Goal: Task Accomplishment & Management: Use online tool/utility

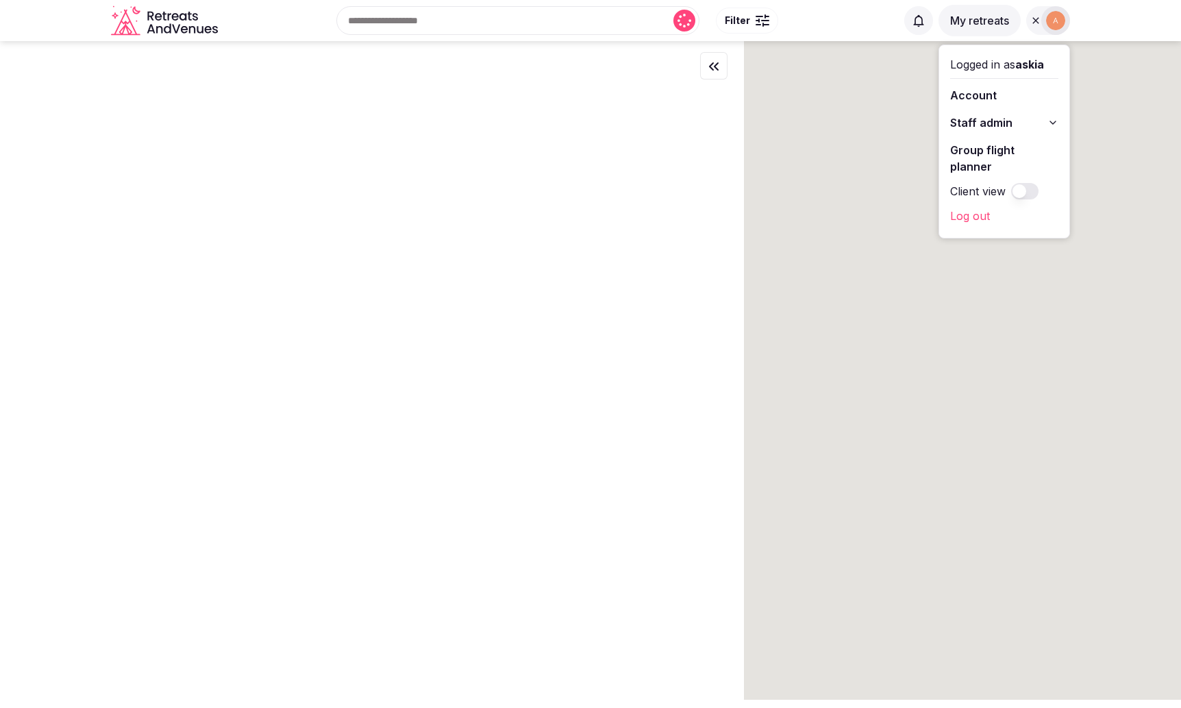
click at [991, 150] on link "Group flight planner" at bounding box center [1004, 158] width 108 height 38
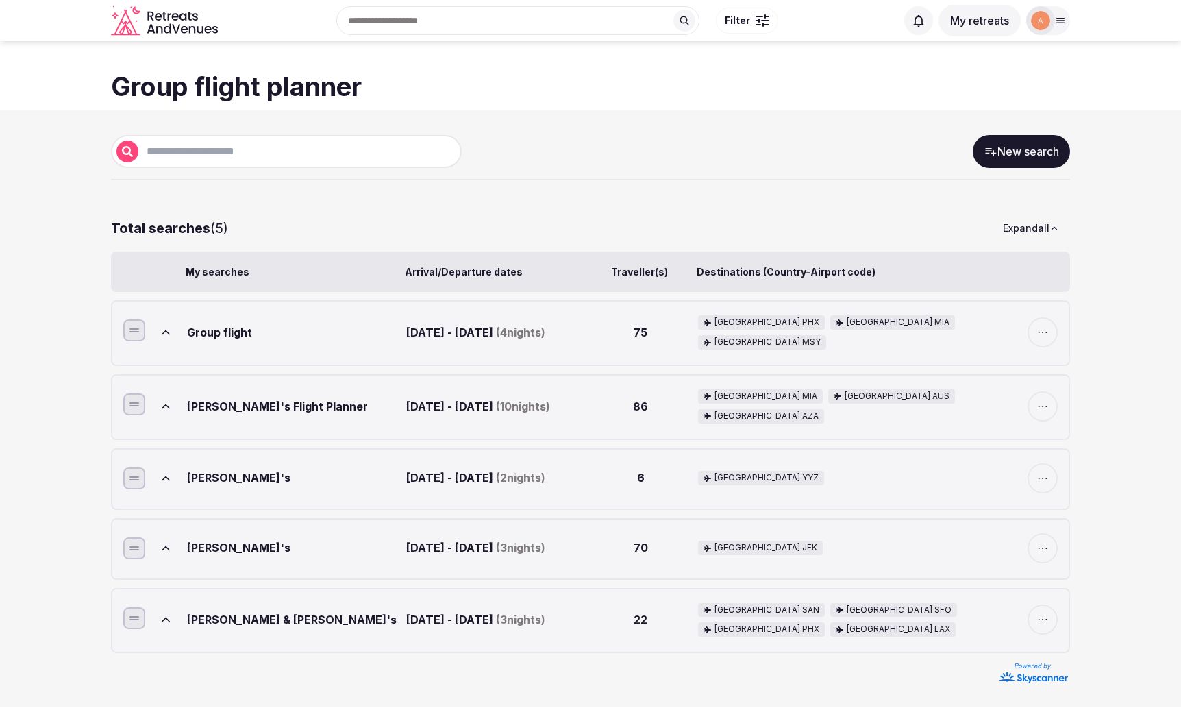
click at [160, 332] on icon at bounding box center [166, 332] width 14 height 14
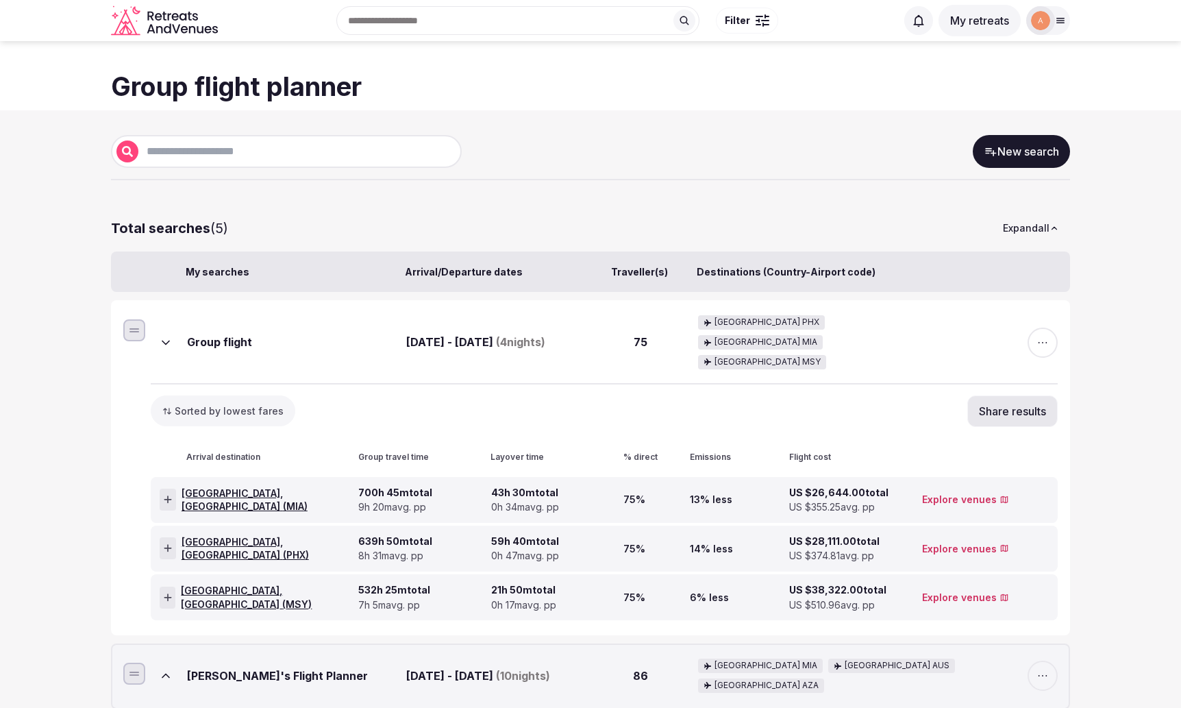
click at [160, 336] on icon at bounding box center [166, 343] width 14 height 14
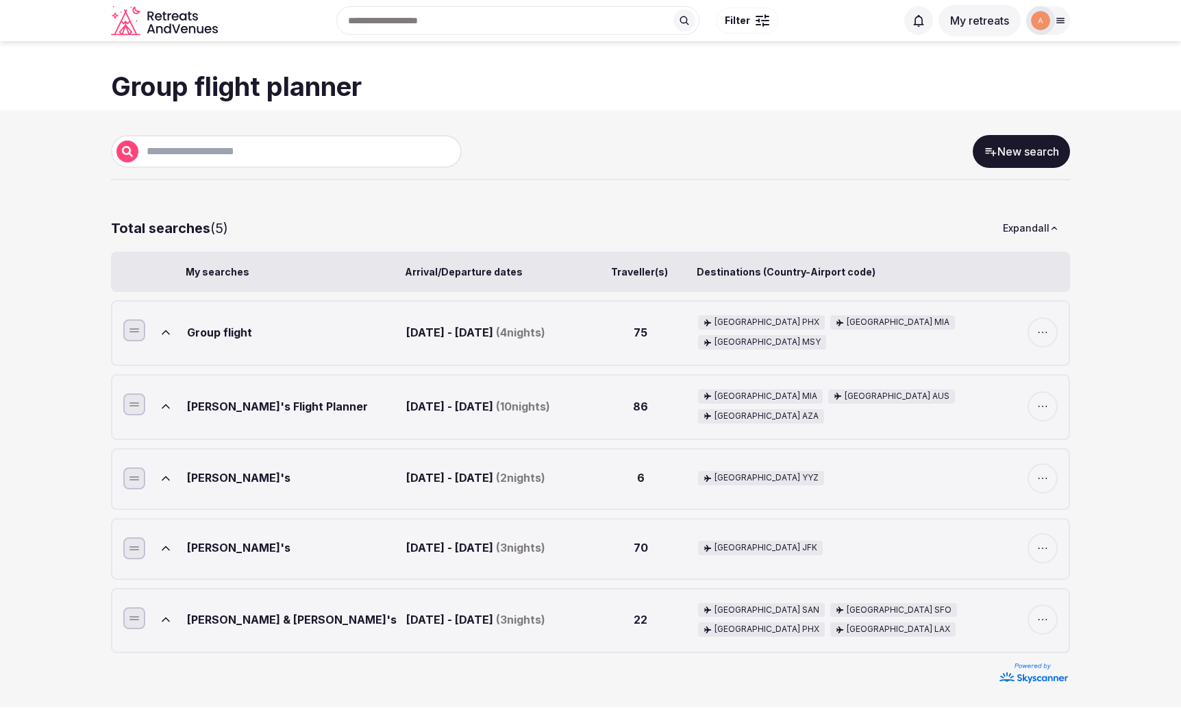
click at [160, 332] on icon at bounding box center [166, 332] width 14 height 14
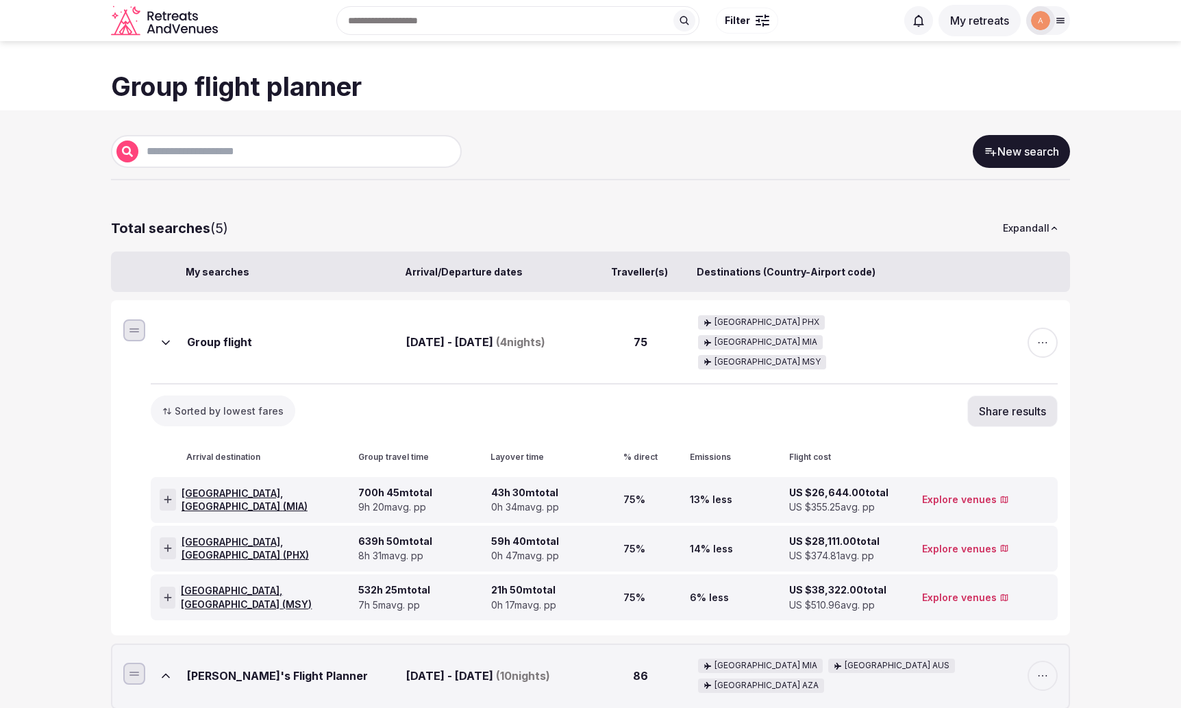
click at [160, 336] on icon at bounding box center [166, 343] width 14 height 14
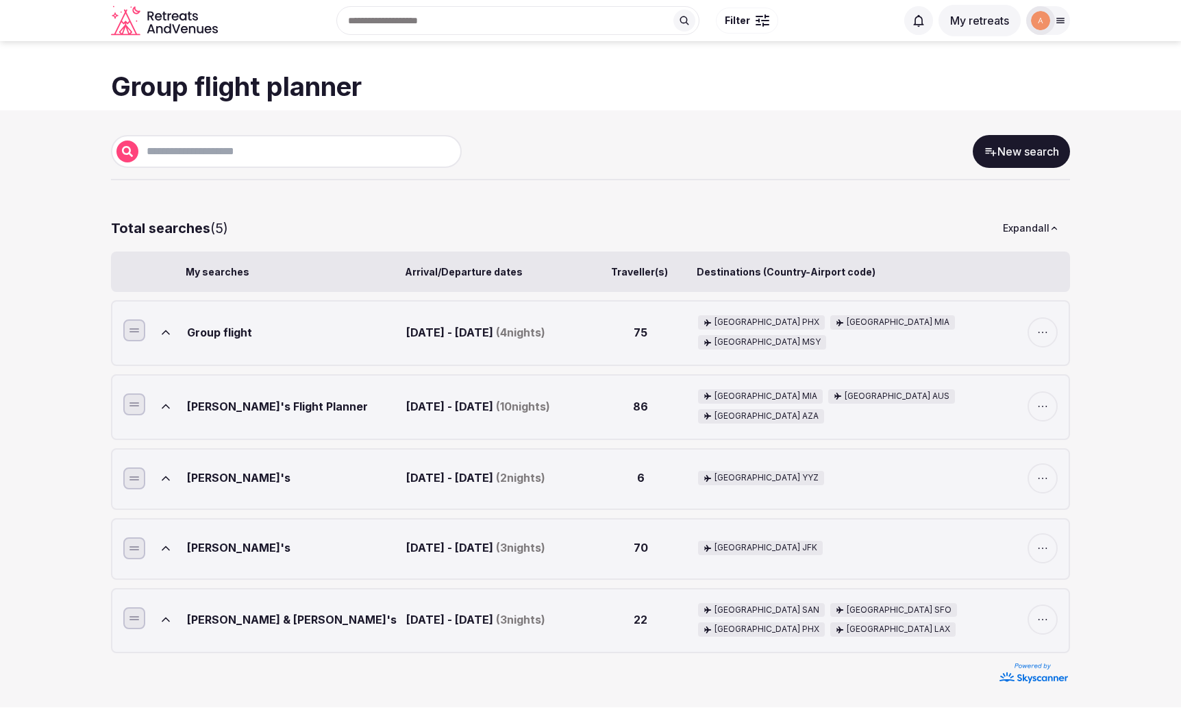
click at [165, 334] on icon at bounding box center [166, 332] width 14 height 14
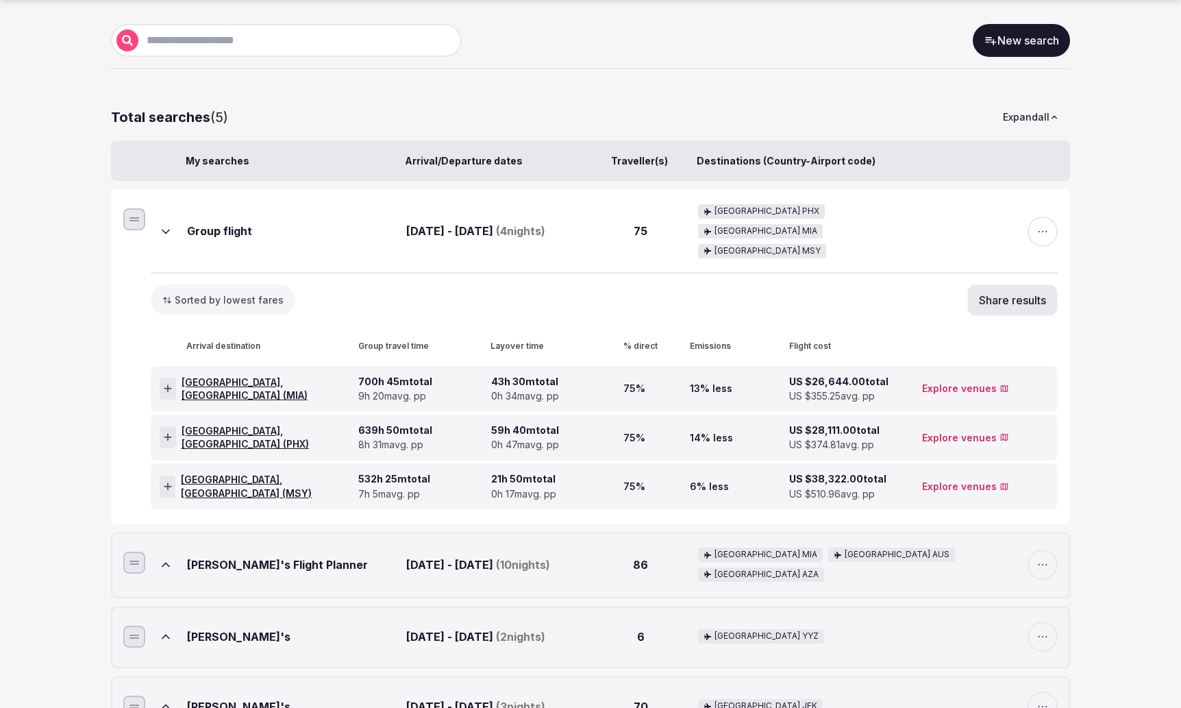
scroll to position [114, 0]
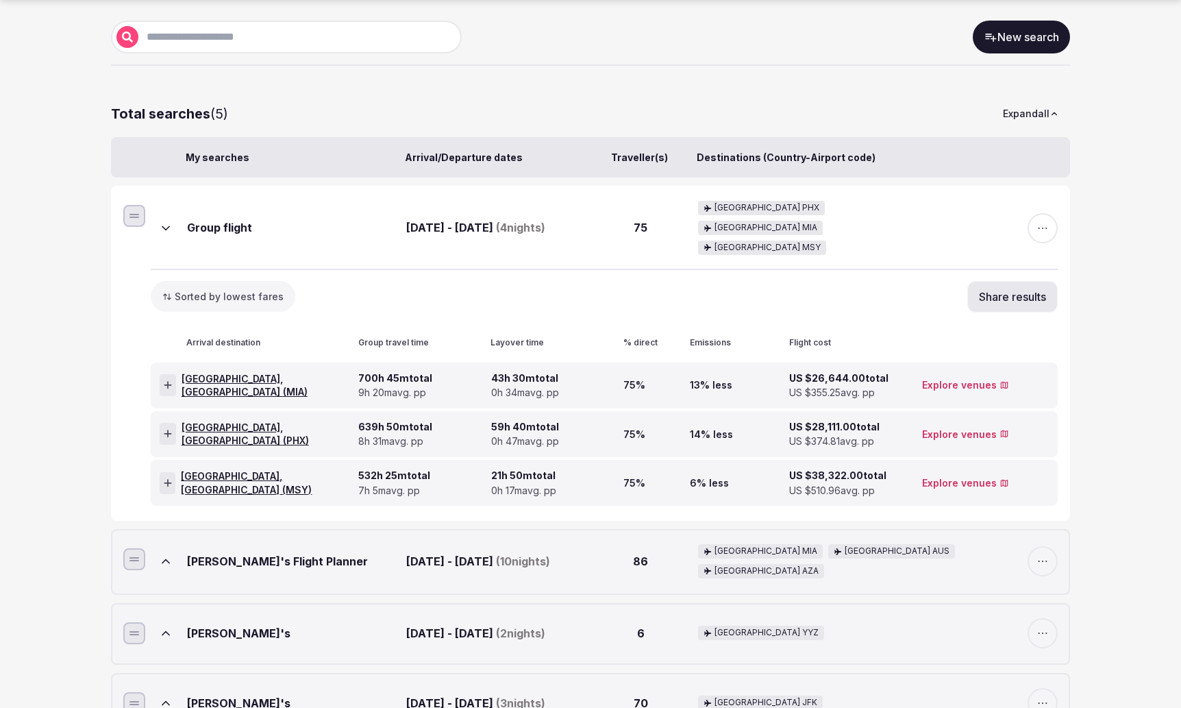
click at [638, 208] on div "75" at bounding box center [640, 227] width 104 height 53
click at [641, 218] on div "75" at bounding box center [640, 227] width 104 height 53
click at [229, 372] on span "[GEOGRAPHIC_DATA], [GEOGRAPHIC_DATA] ( [GEOGRAPHIC_DATA] )" at bounding box center [267, 385] width 171 height 27
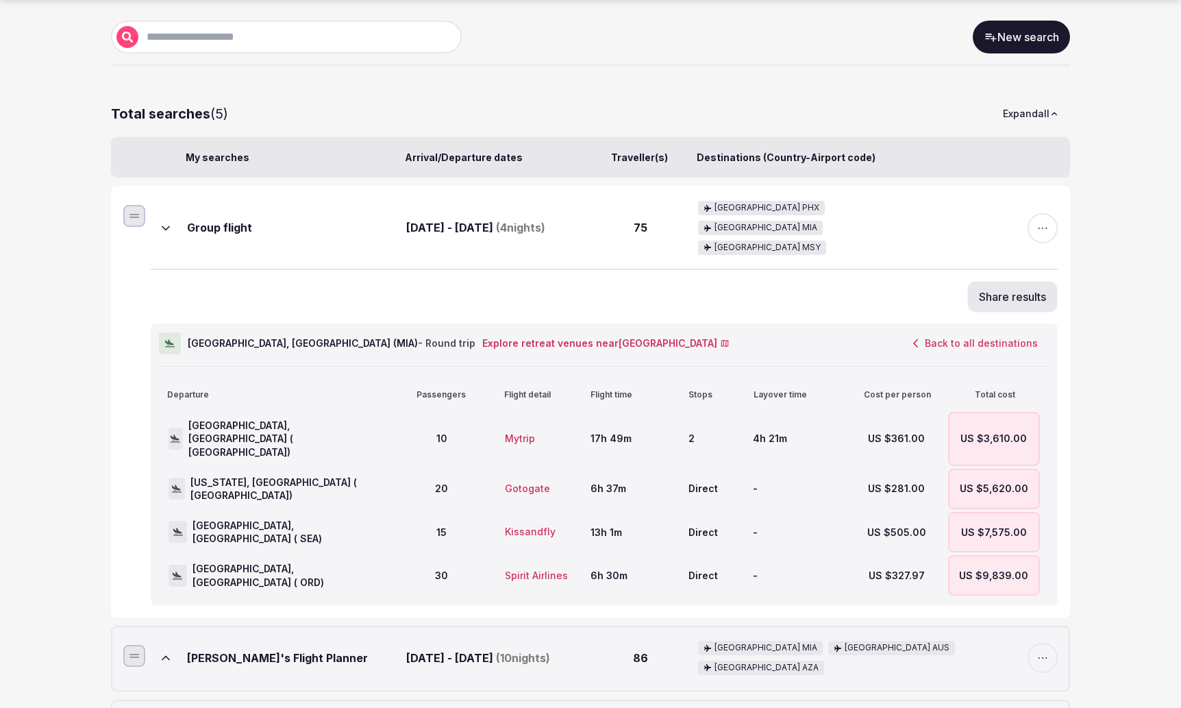
click at [521, 427] on button "Mytrip" at bounding box center [519, 438] width 53 height 23
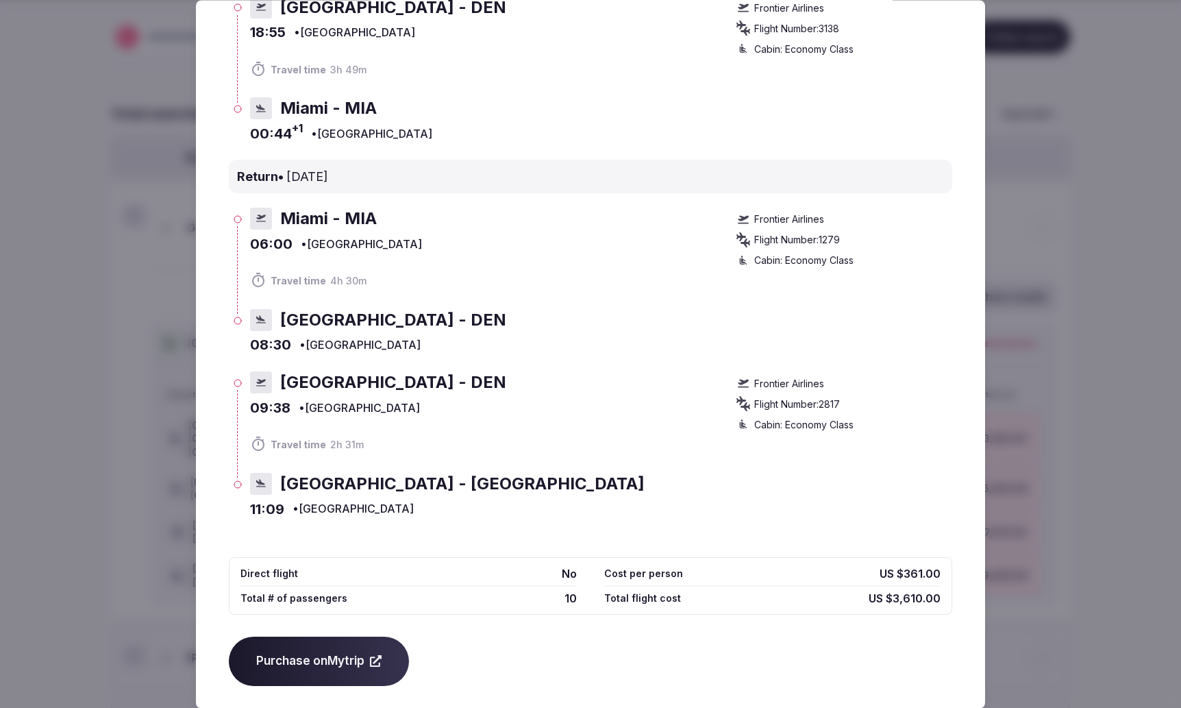
scroll to position [0, 0]
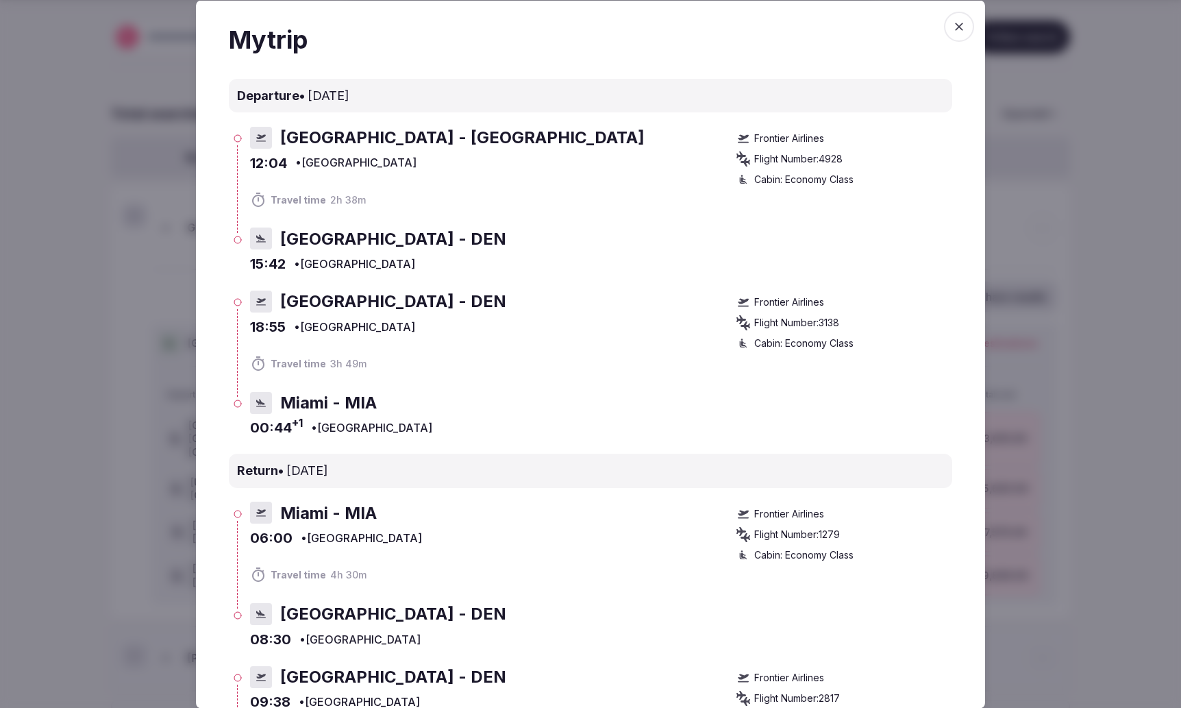
click at [952, 27] on icon "button" at bounding box center [959, 26] width 14 height 14
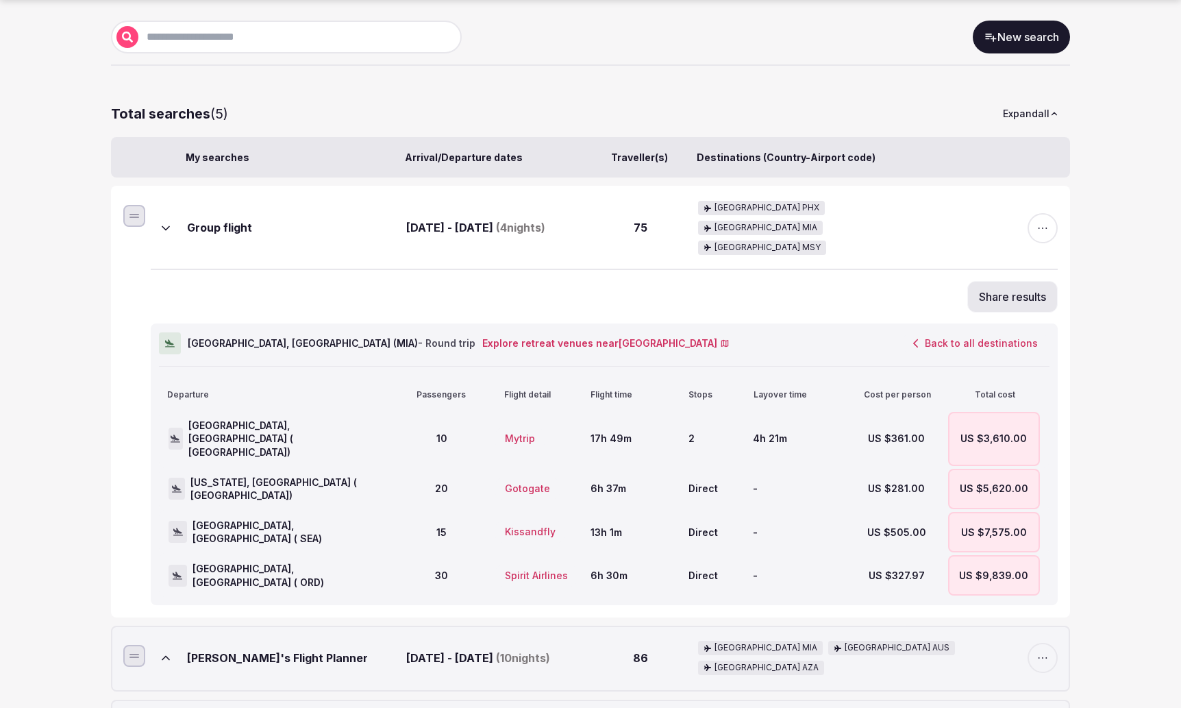
click at [952, 27] on div "New search" at bounding box center [590, 43] width 959 height 45
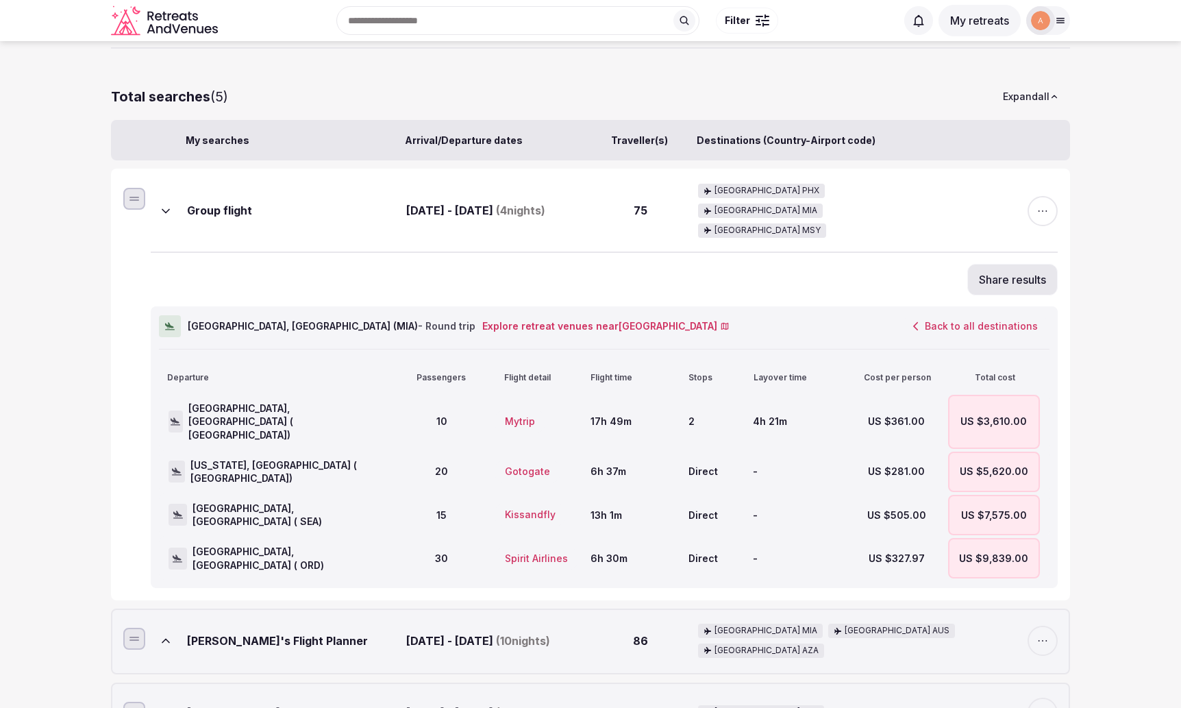
scroll to position [131, 0]
